Goal: Find contact information: Find contact information

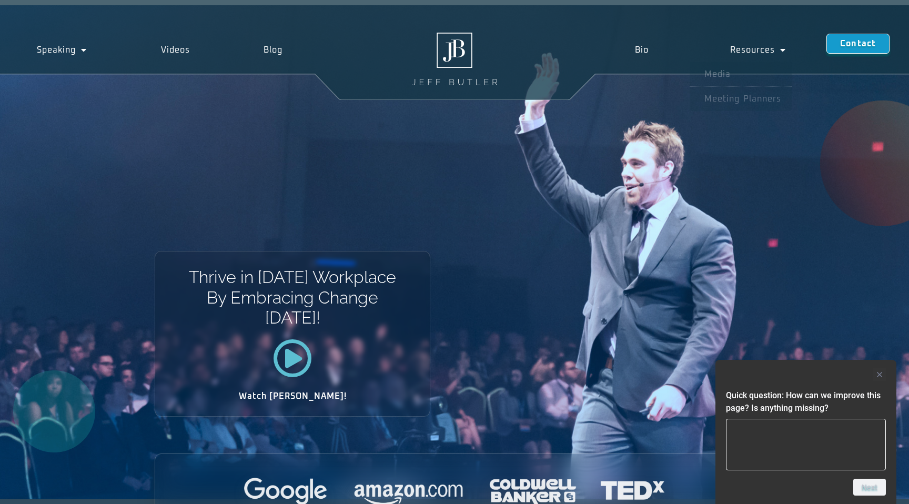
click at [847, 54] on div "Contact" at bounding box center [858, 48] width 63 height 20
click at [846, 48] on link "Contact" at bounding box center [858, 44] width 63 height 20
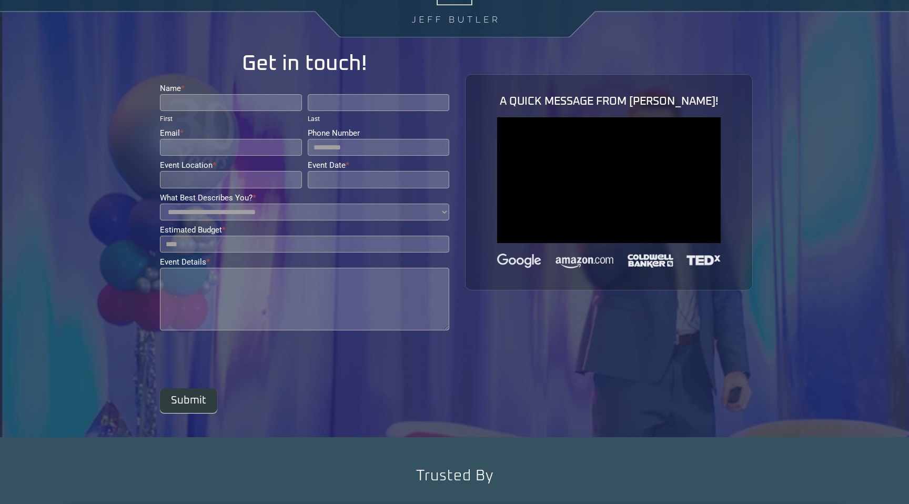
scroll to position [66, 0]
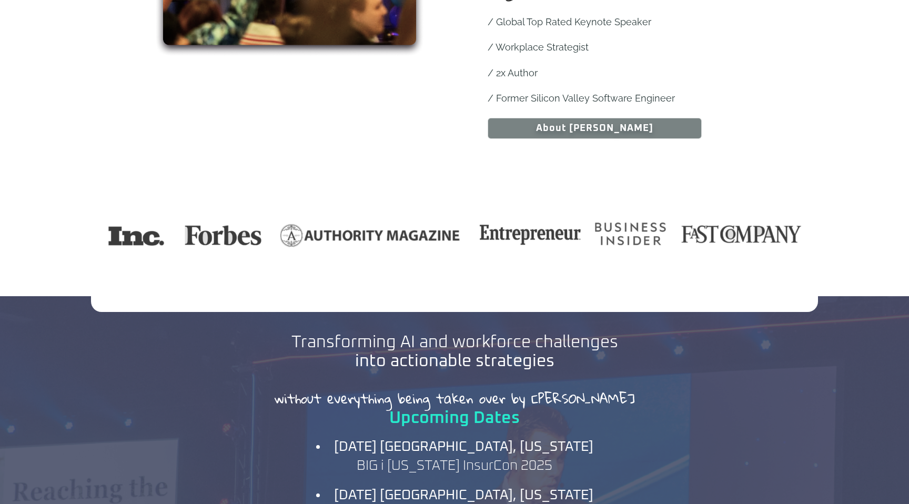
scroll to position [921, 0]
